Goal: Information Seeking & Learning: Learn about a topic

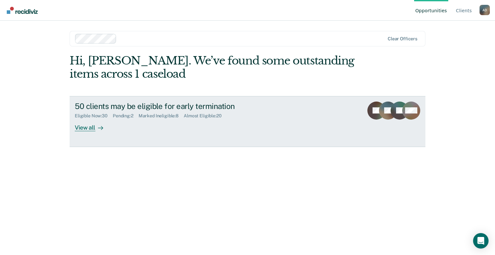
click at [88, 126] on div "View all" at bounding box center [93, 125] width 36 height 13
